Goal: Find specific page/section: Find specific page/section

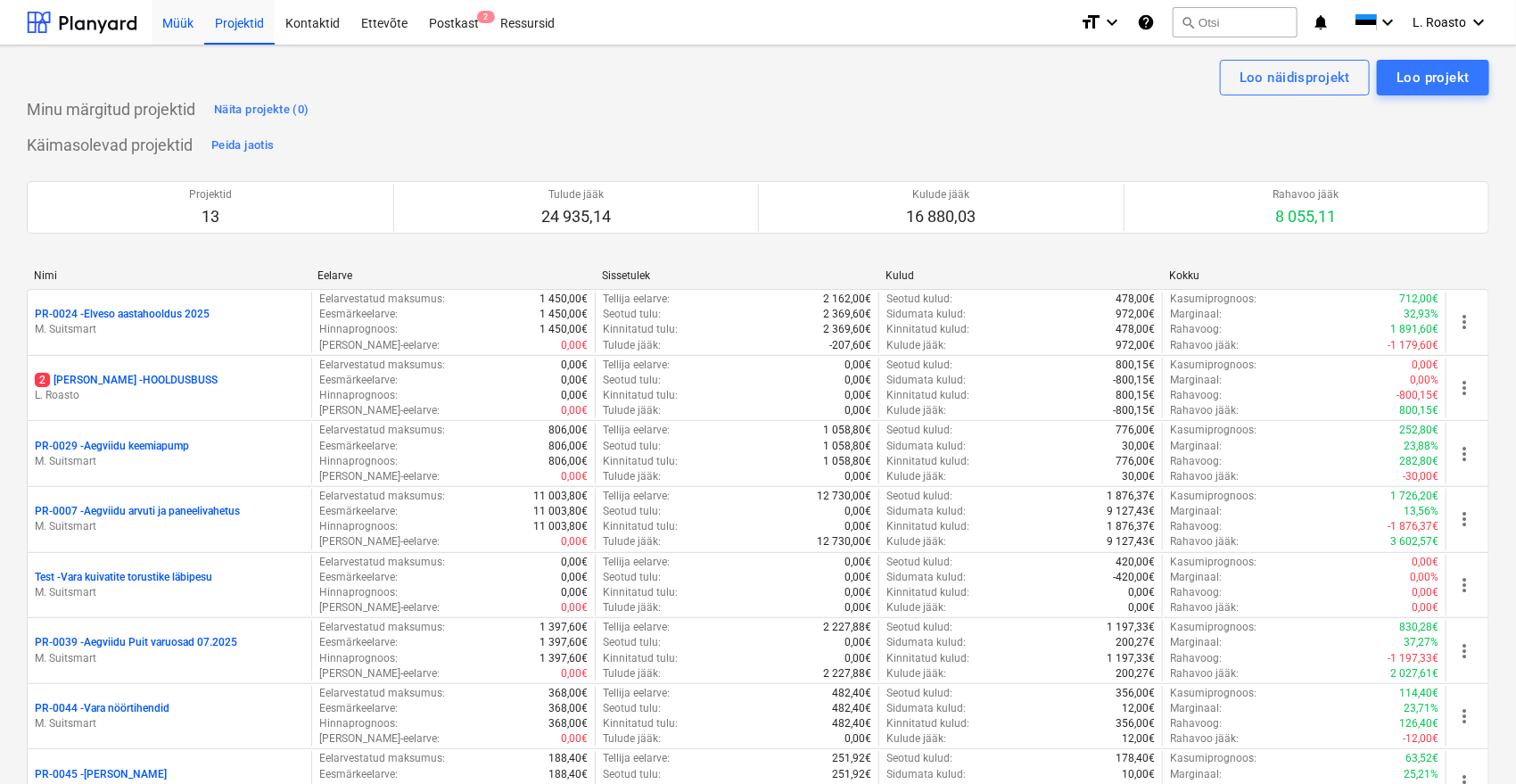
click at [169, 21] on div "Müük" at bounding box center [178, 22] width 53 height 46
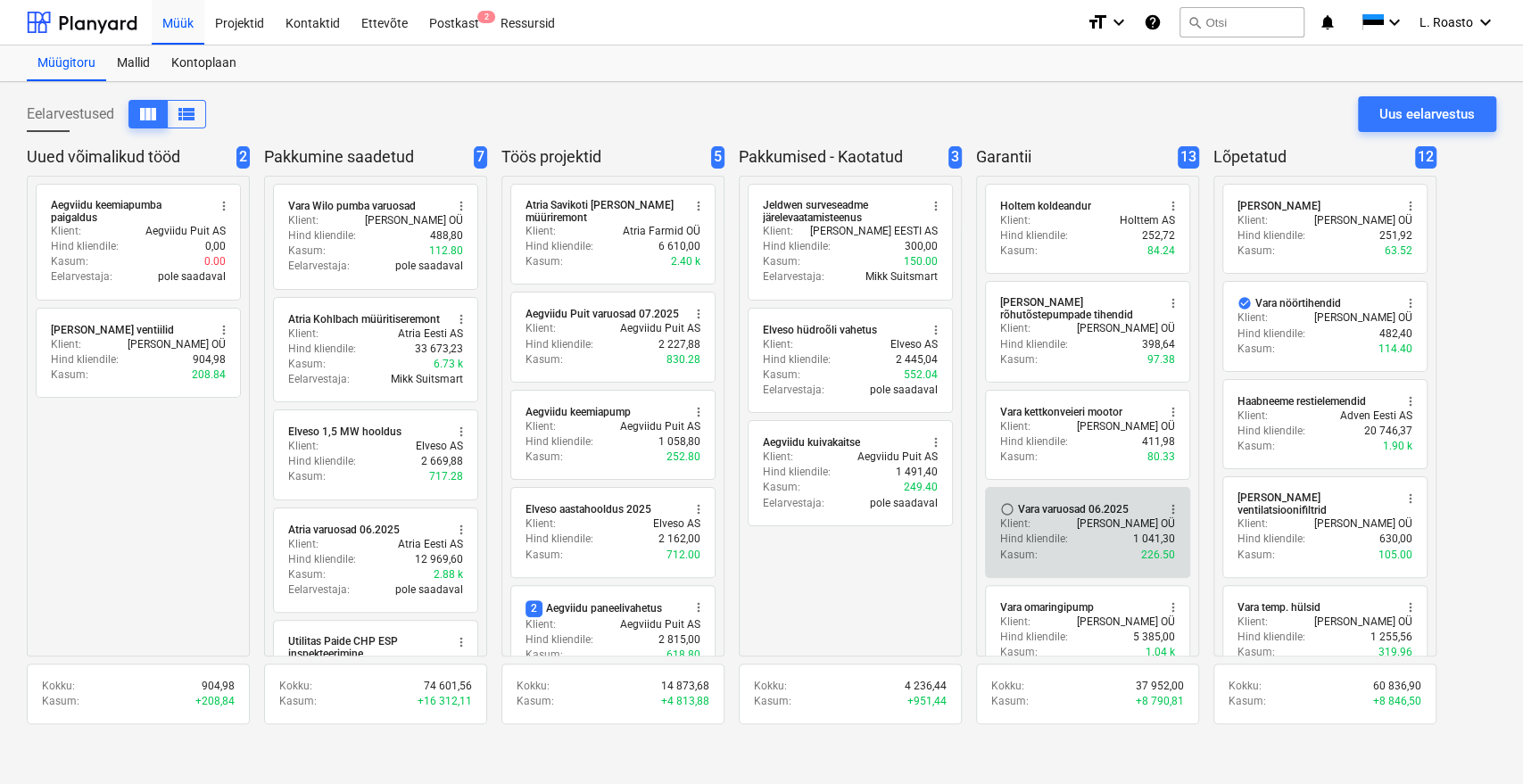
click at [1084, 510] on div "Vara varuosad 06.2025" at bounding box center [1073, 509] width 111 height 14
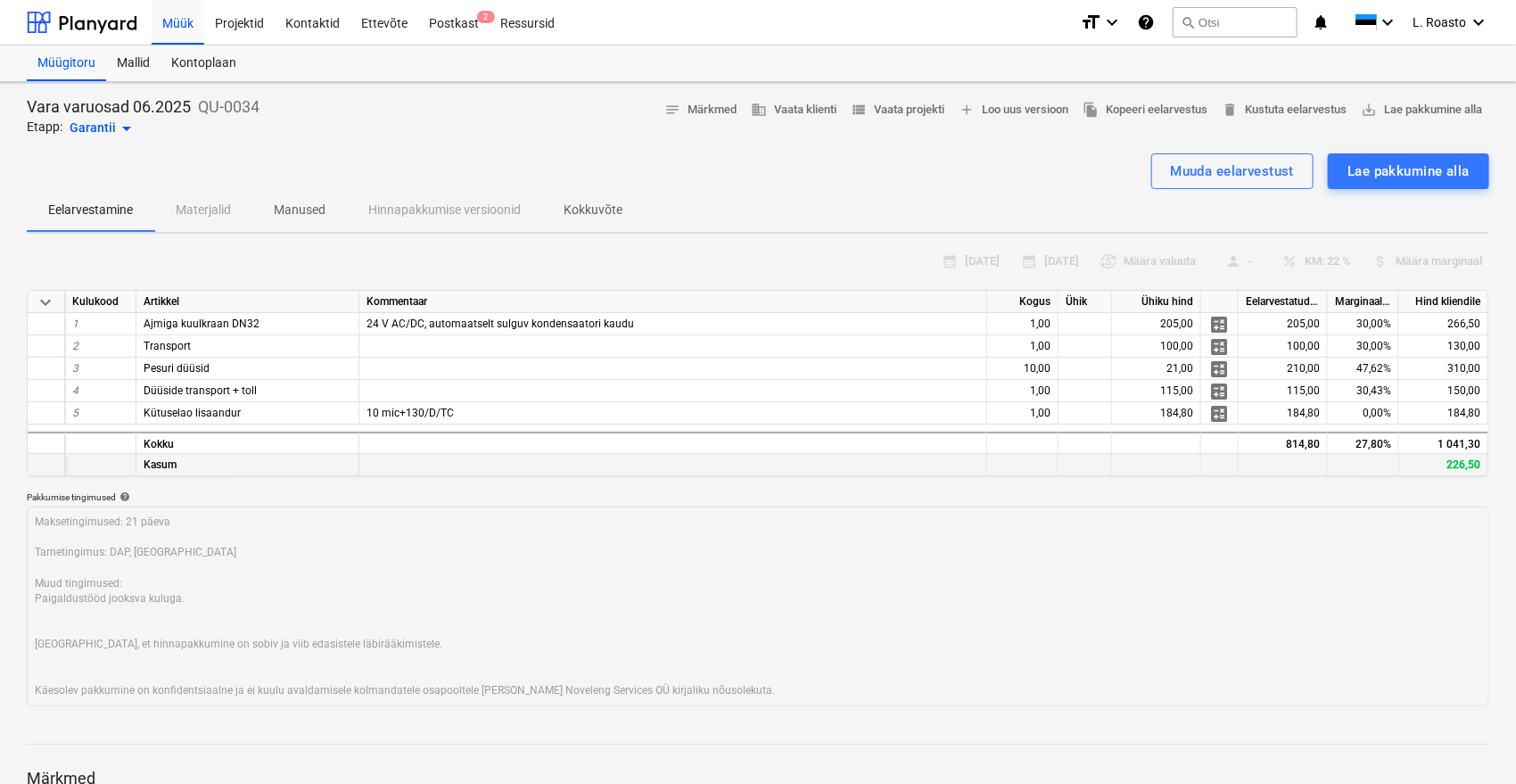
type textarea "x"
click at [892, 101] on span "view_list Vaata projekti" at bounding box center [898, 110] width 94 height 20
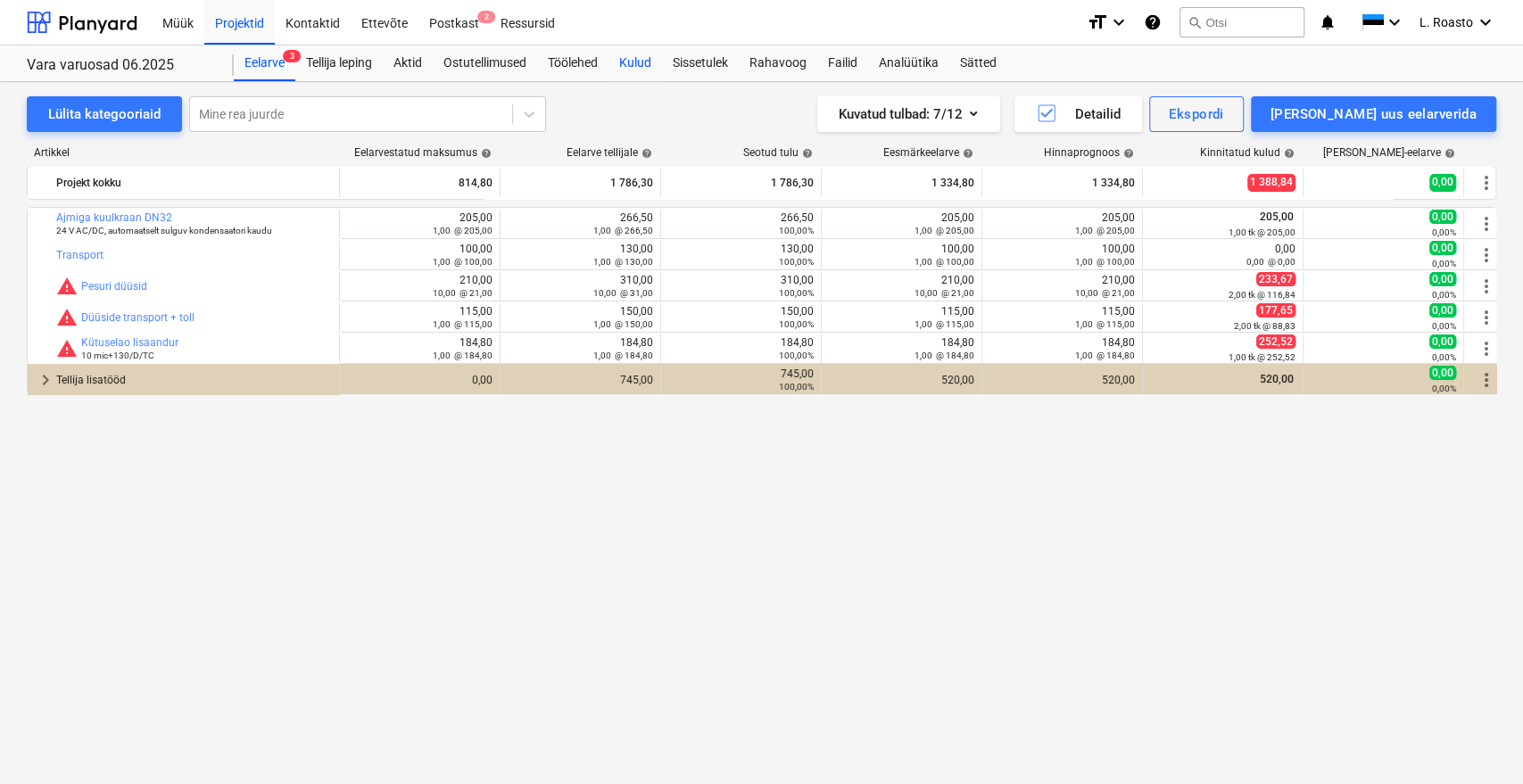
click at [633, 72] on div "Kulud" at bounding box center [635, 63] width 54 height 35
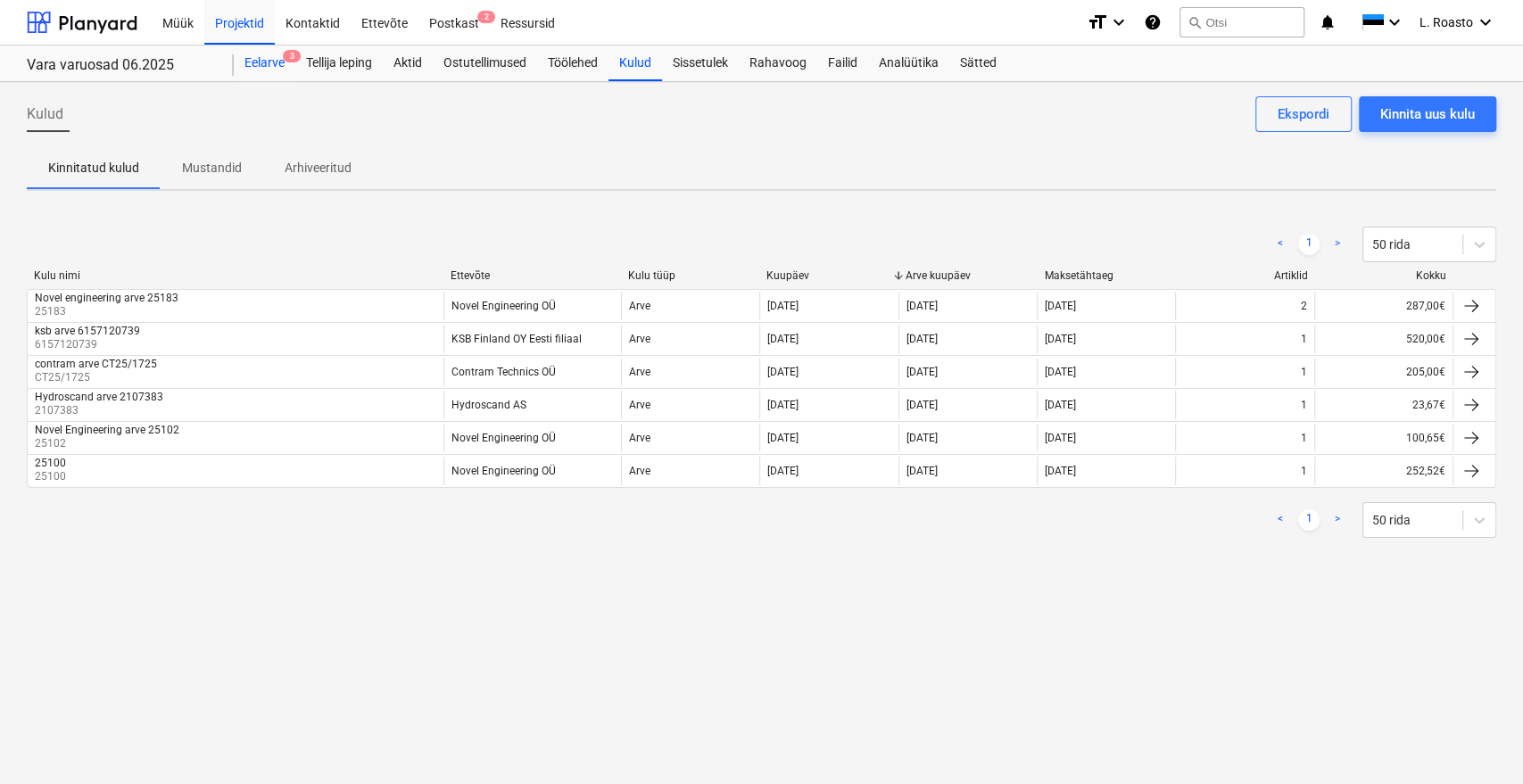
click at [287, 58] on span "3" at bounding box center [291, 55] width 18 height 12
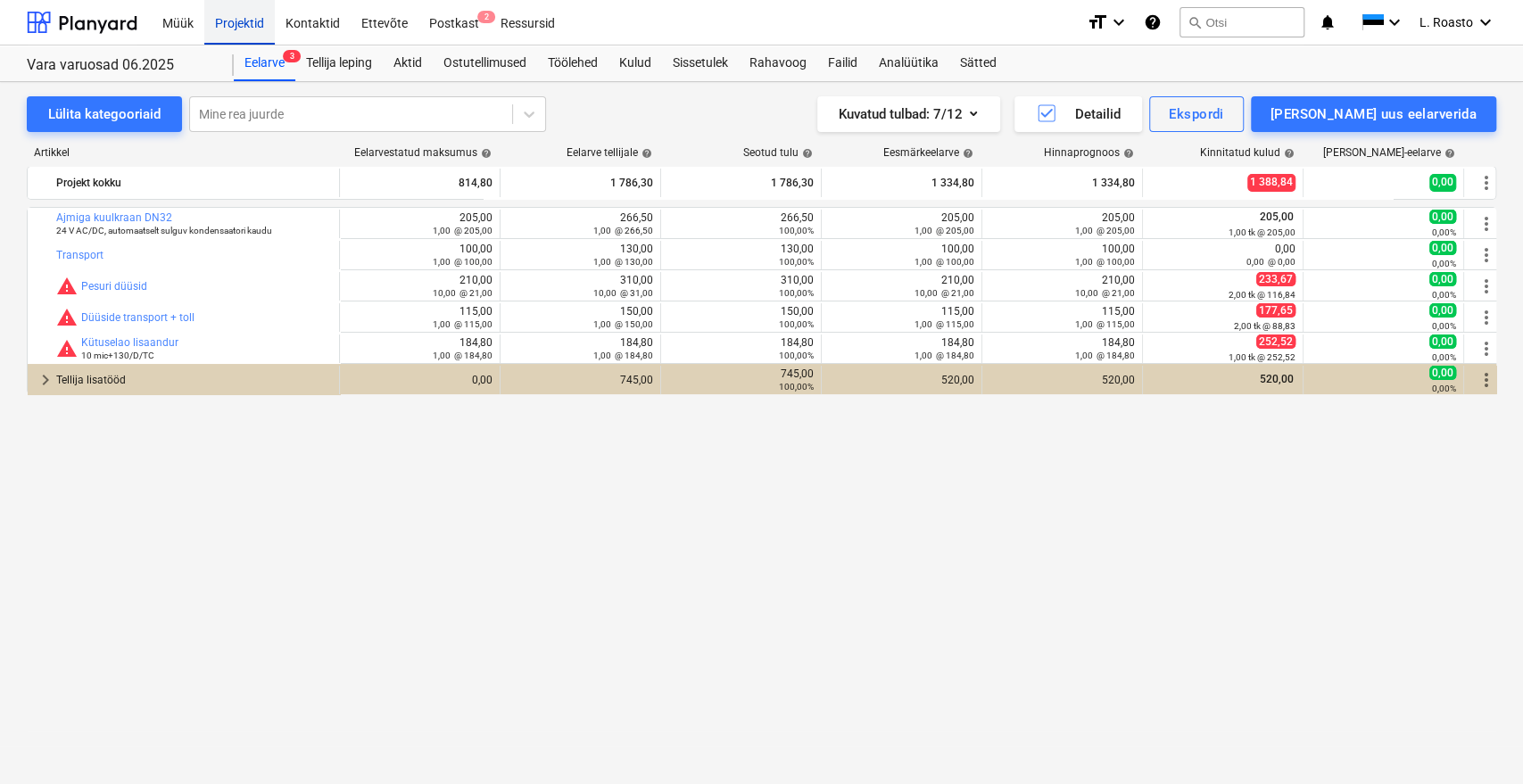
click at [240, 18] on div "Projektid" at bounding box center [240, 22] width 71 height 46
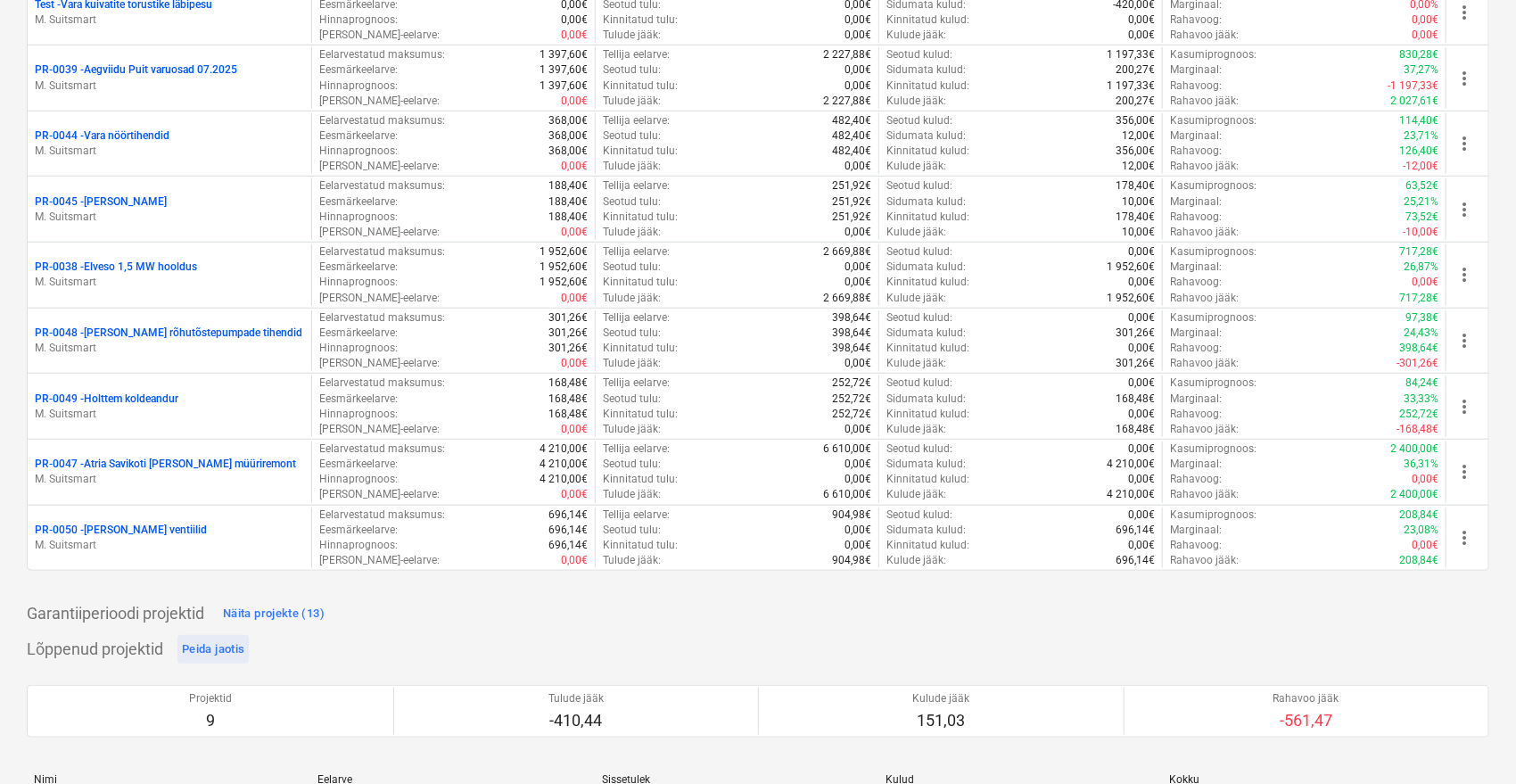
scroll to position [692, 0]
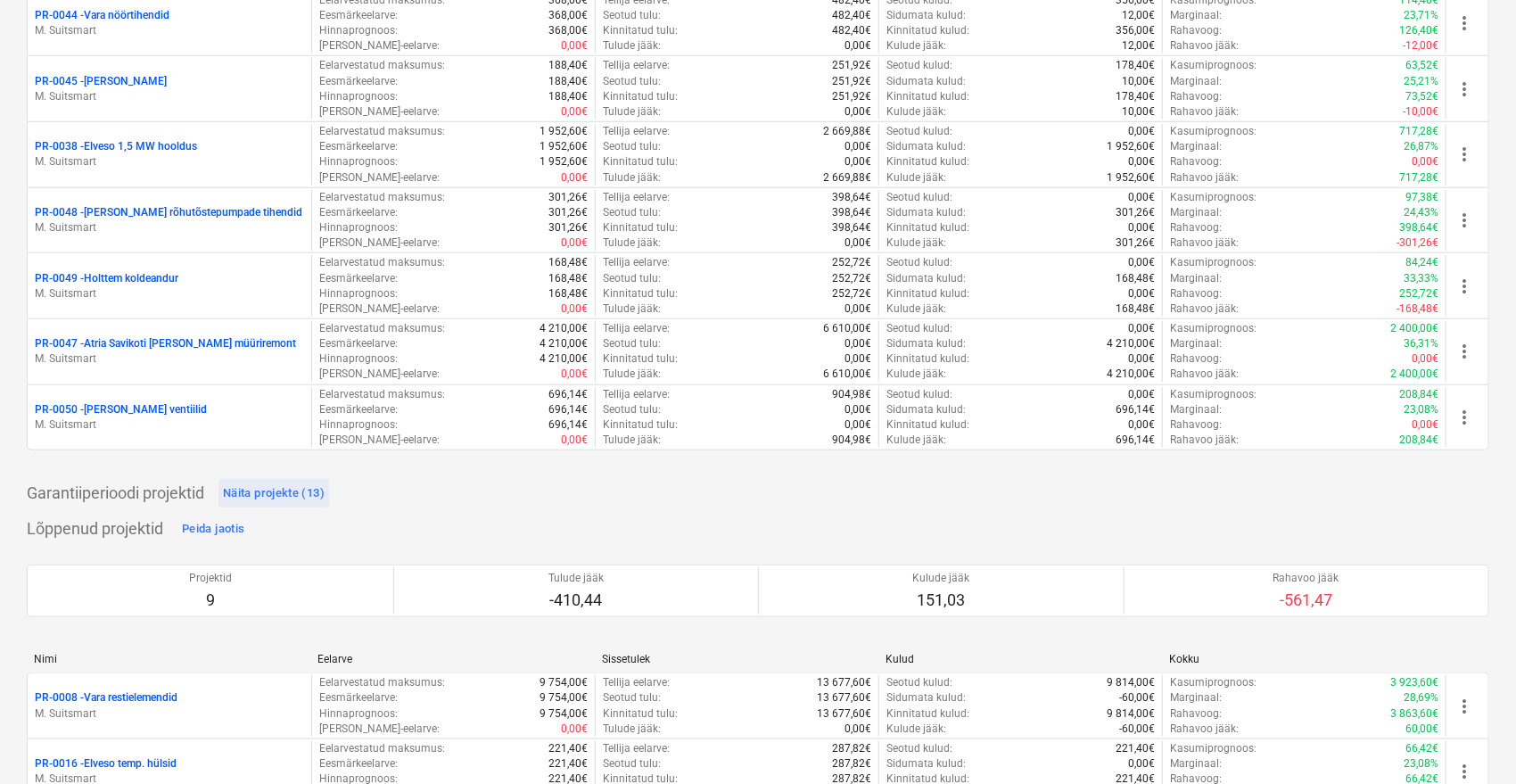
click at [294, 491] on div "Näita projekte (13)" at bounding box center [273, 493] width 101 height 20
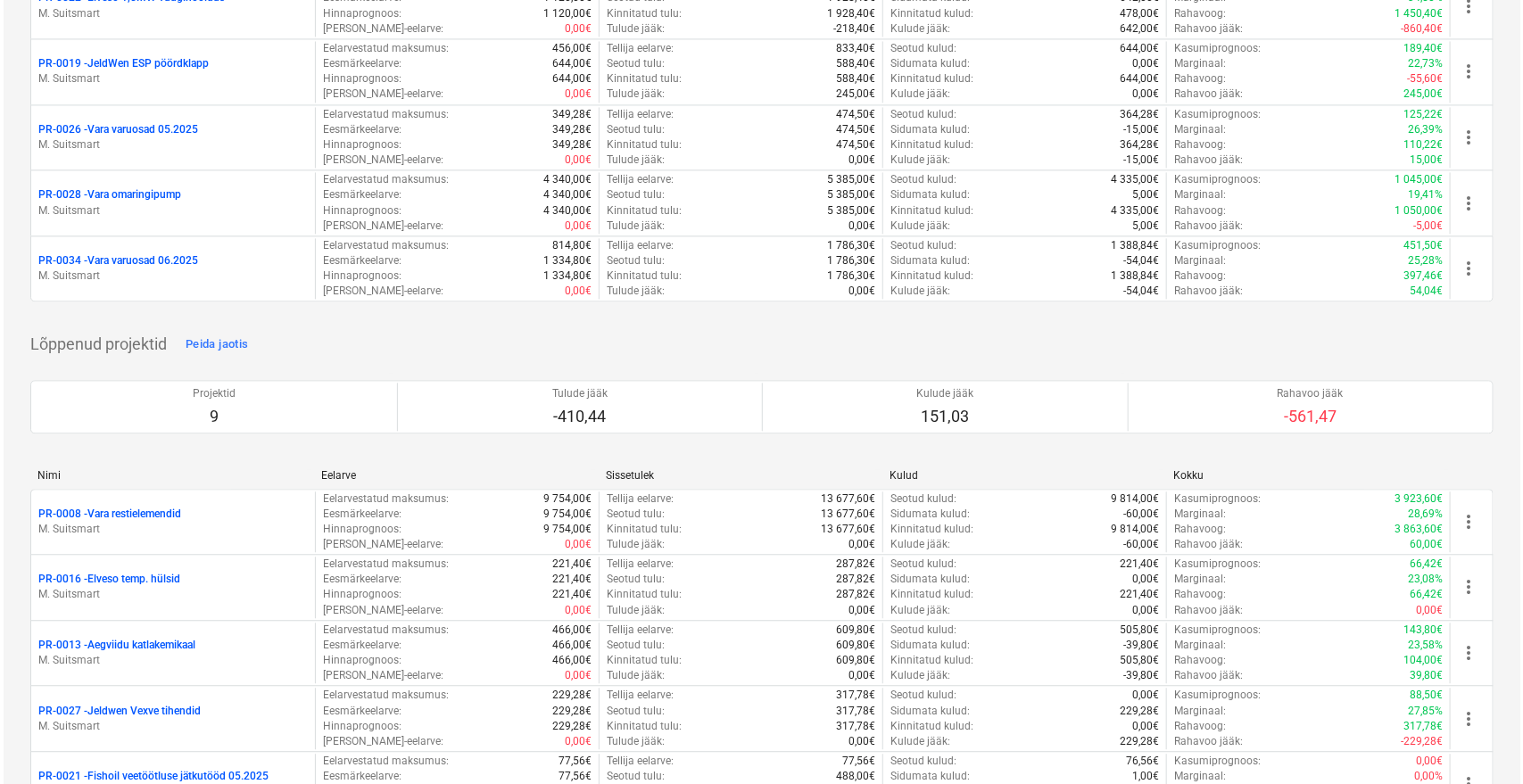
scroll to position [0, 0]
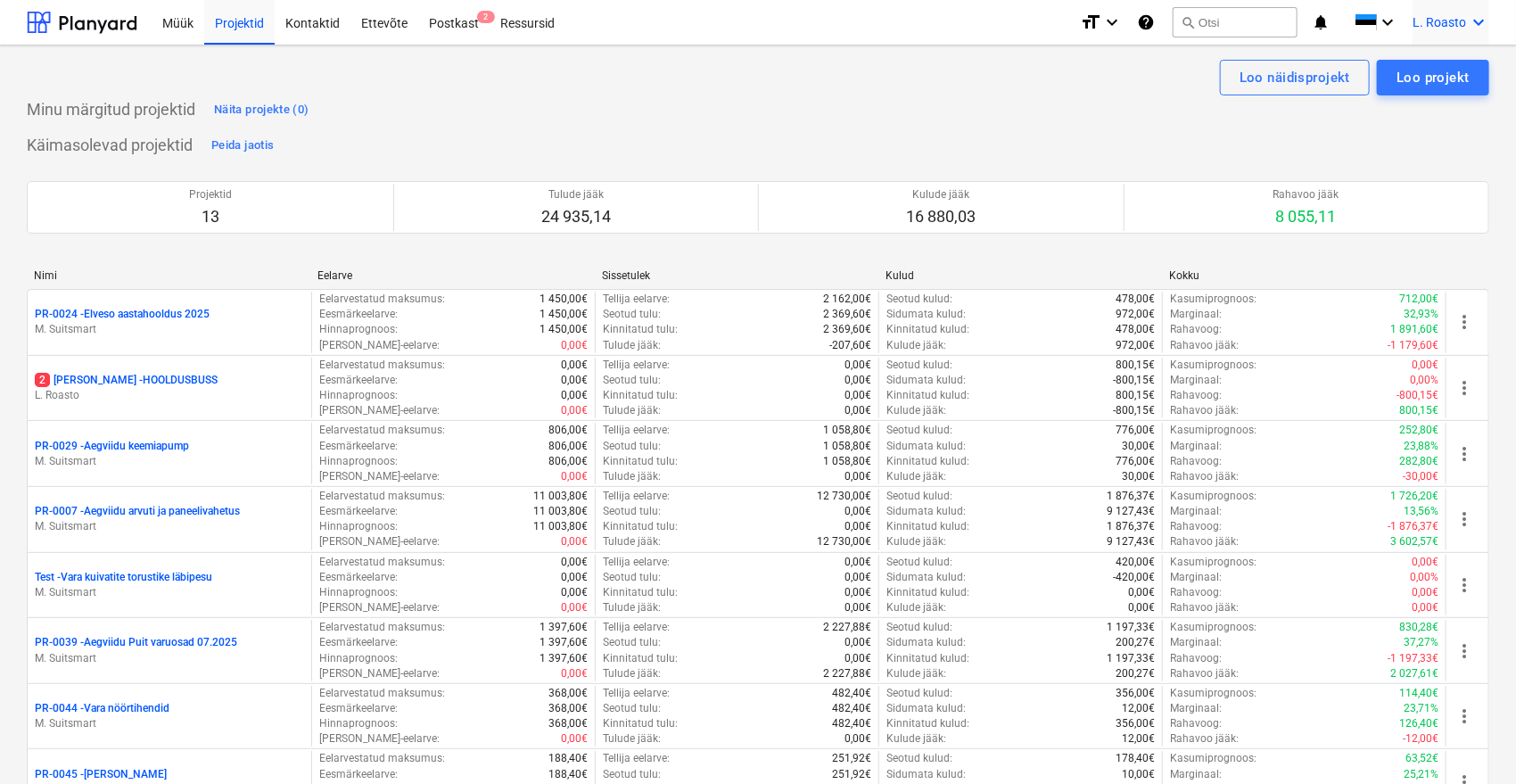
click at [1481, 24] on icon "keyboard_arrow_down" at bounding box center [1479, 22] width 21 height 21
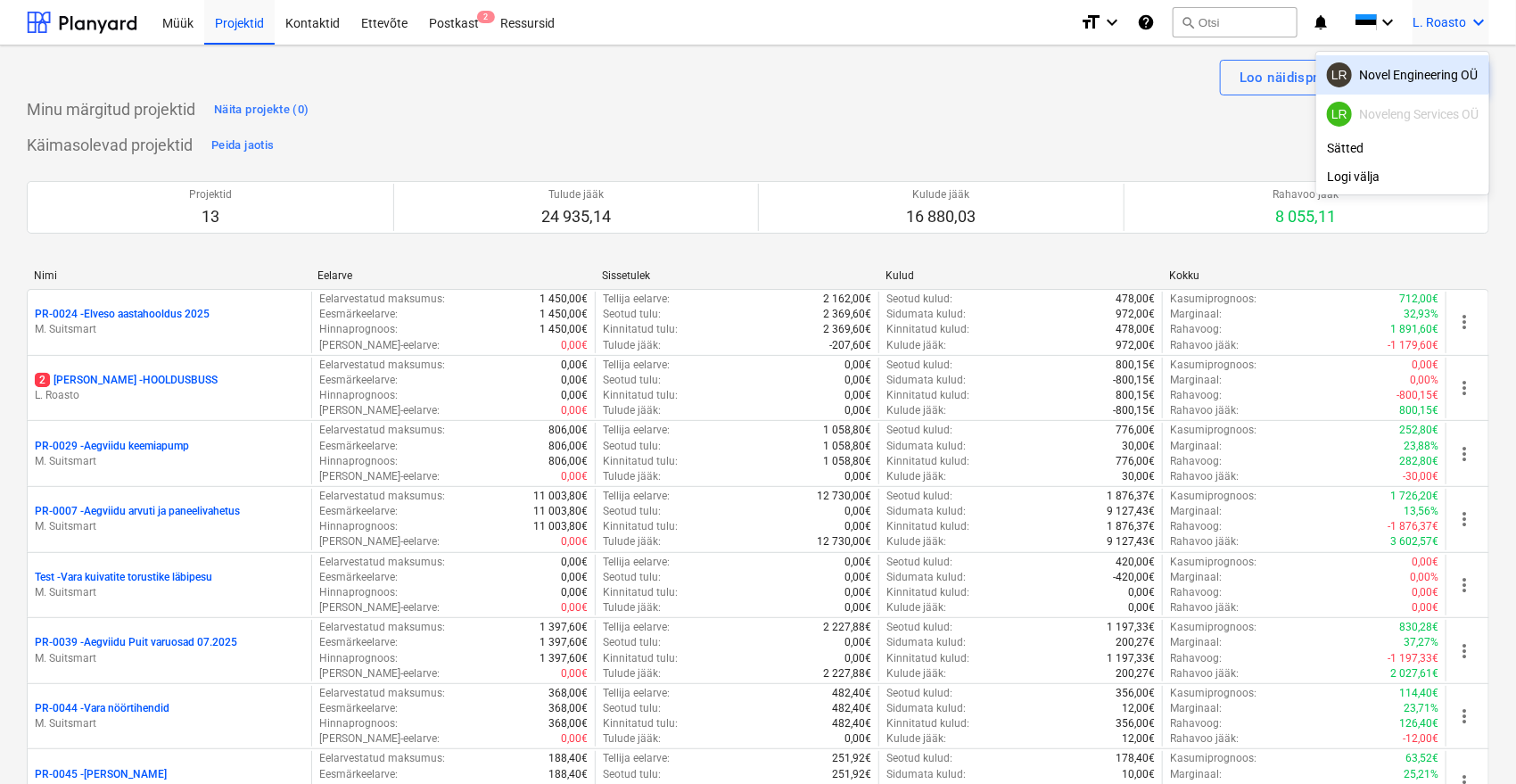
click at [1400, 79] on div "LR Novel Engineering OÜ" at bounding box center [1402, 74] width 152 height 25
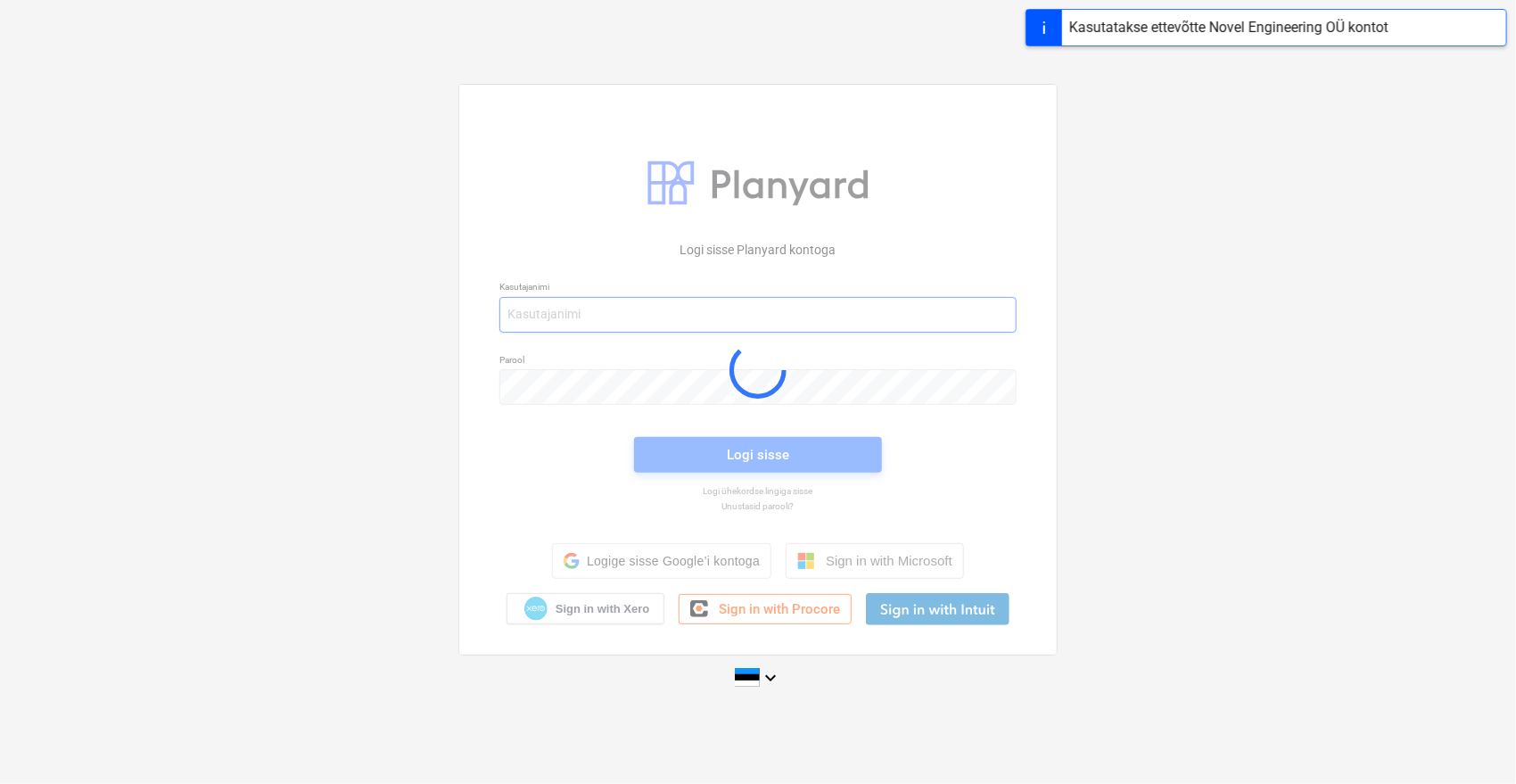
type input "[EMAIL_ADDRESS][DOMAIN_NAME]"
